Goal: Task Accomplishment & Management: Manage account settings

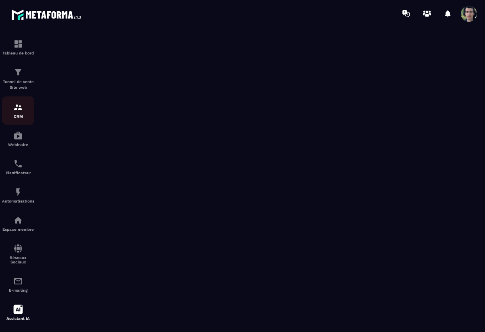
click at [13, 116] on p "CRM" at bounding box center [18, 116] width 32 height 4
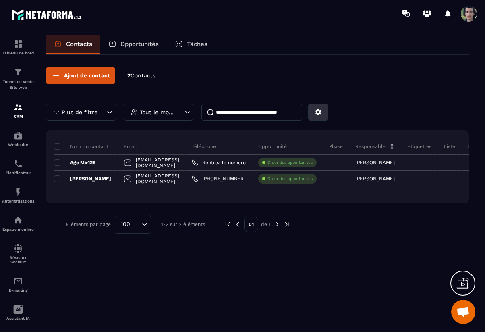
click at [317, 111] on icon at bounding box center [318, 111] width 7 height 7
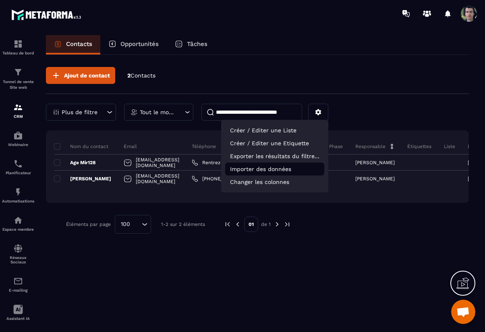
click at [274, 172] on p "Importer des données" at bounding box center [274, 168] width 99 height 13
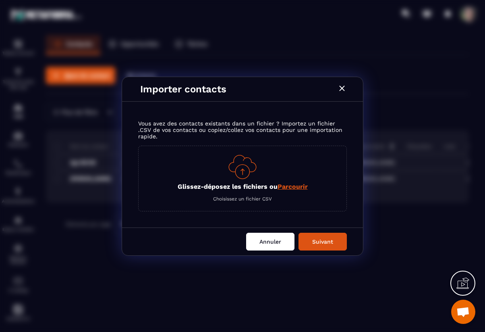
click at [264, 240] on button "Annuler" at bounding box center [270, 241] width 48 height 18
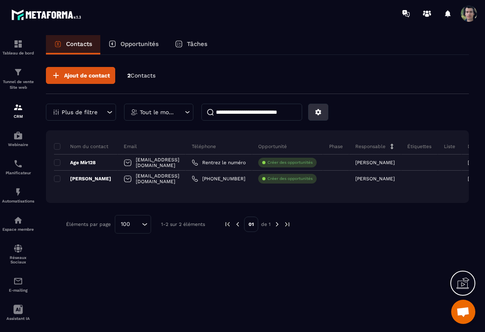
click at [321, 110] on icon at bounding box center [318, 111] width 7 height 7
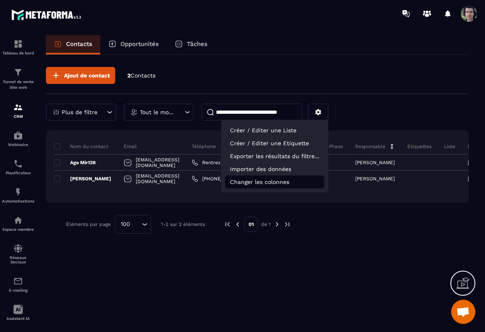
click at [278, 186] on p "Changer les colonnes" at bounding box center [274, 181] width 99 height 13
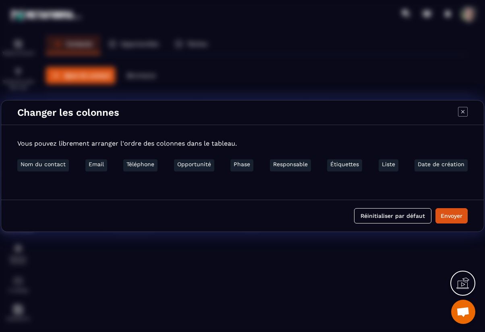
click at [343, 166] on li "Étiquettes" at bounding box center [344, 165] width 35 height 12
click at [464, 113] on icon "Modal window" at bounding box center [463, 112] width 10 height 10
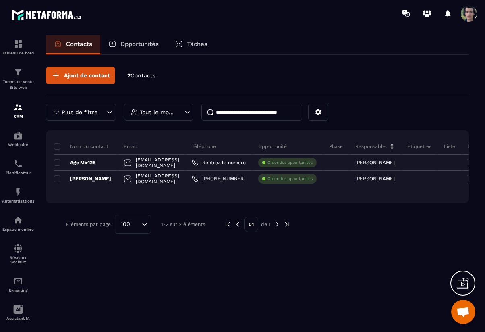
click at [174, 112] on p "Tout le monde" at bounding box center [158, 112] width 36 height 6
click at [180, 110] on div "Tout le monde" at bounding box center [158, 112] width 69 height 17
click at [319, 114] on icon at bounding box center [318, 111] width 7 height 7
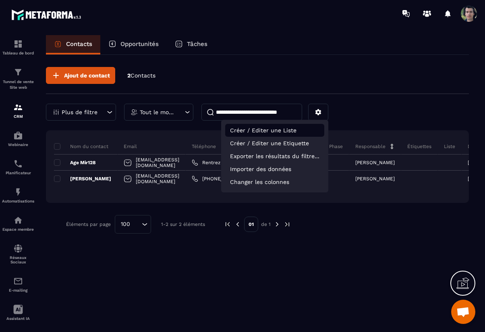
click at [298, 129] on p "Créer / Editer une Liste" at bounding box center [274, 130] width 99 height 13
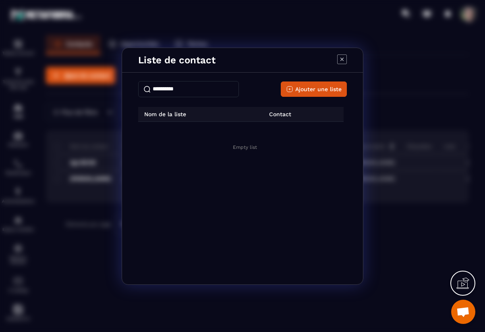
click at [342, 62] on icon "Modal window" at bounding box center [342, 59] width 10 height 10
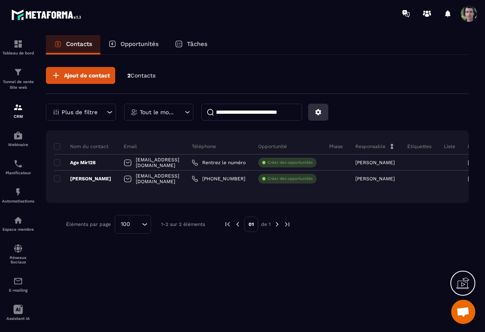
click at [315, 116] on button at bounding box center [318, 112] width 20 height 17
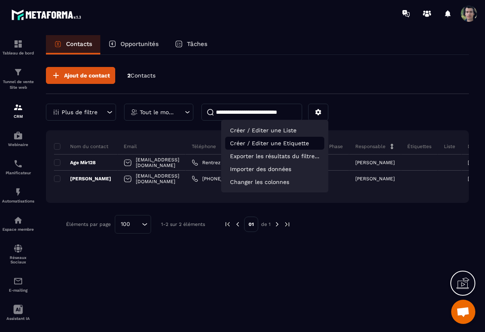
click at [295, 145] on p "Créer / Editer une Etiquette" at bounding box center [274, 143] width 99 height 13
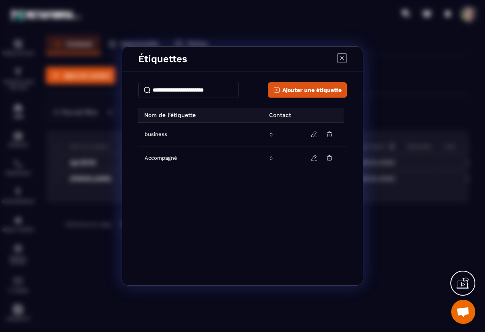
click at [337, 68] on div "Étiquettes" at bounding box center [242, 59] width 241 height 25
click at [344, 58] on icon "Modal window" at bounding box center [342, 58] width 10 height 10
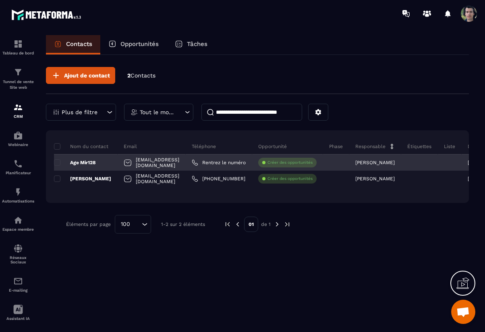
click at [118, 163] on div "Age Mir128" at bounding box center [86, 162] width 64 height 16
